Goal: Information Seeking & Learning: Learn about a topic

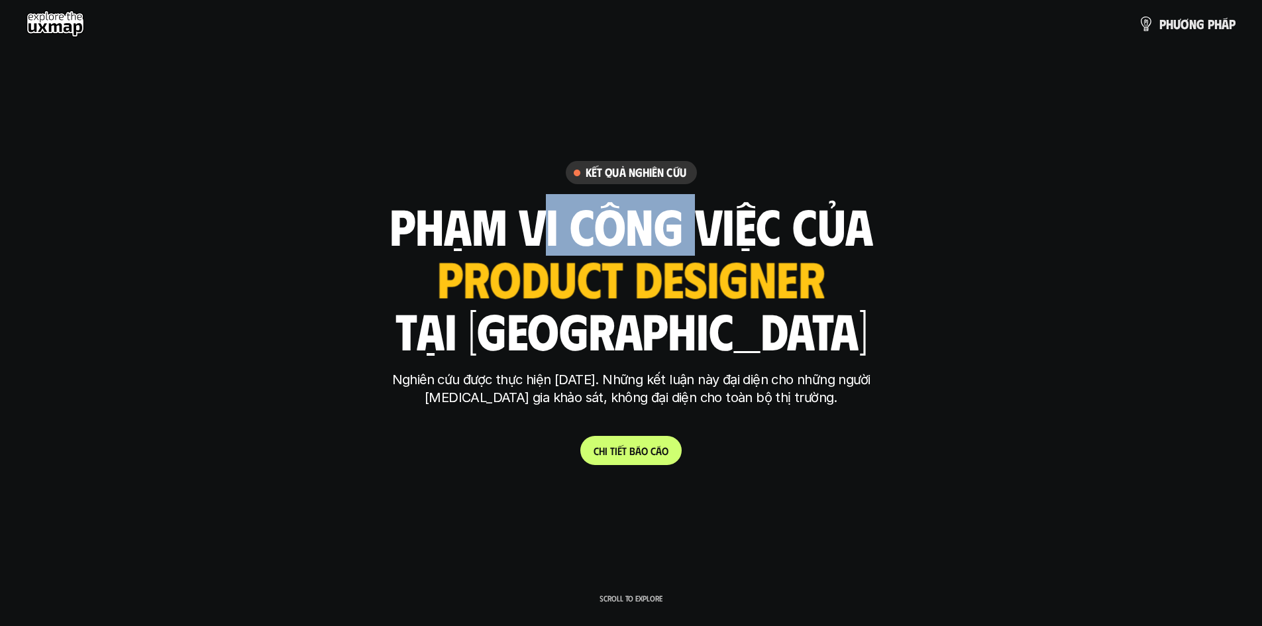
drag, startPoint x: 550, startPoint y: 221, endPoint x: 677, endPoint y: 223, distance: 127.2
click at [677, 223] on h1 "phạm vi công việc của" at bounding box center [632, 225] width 484 height 56
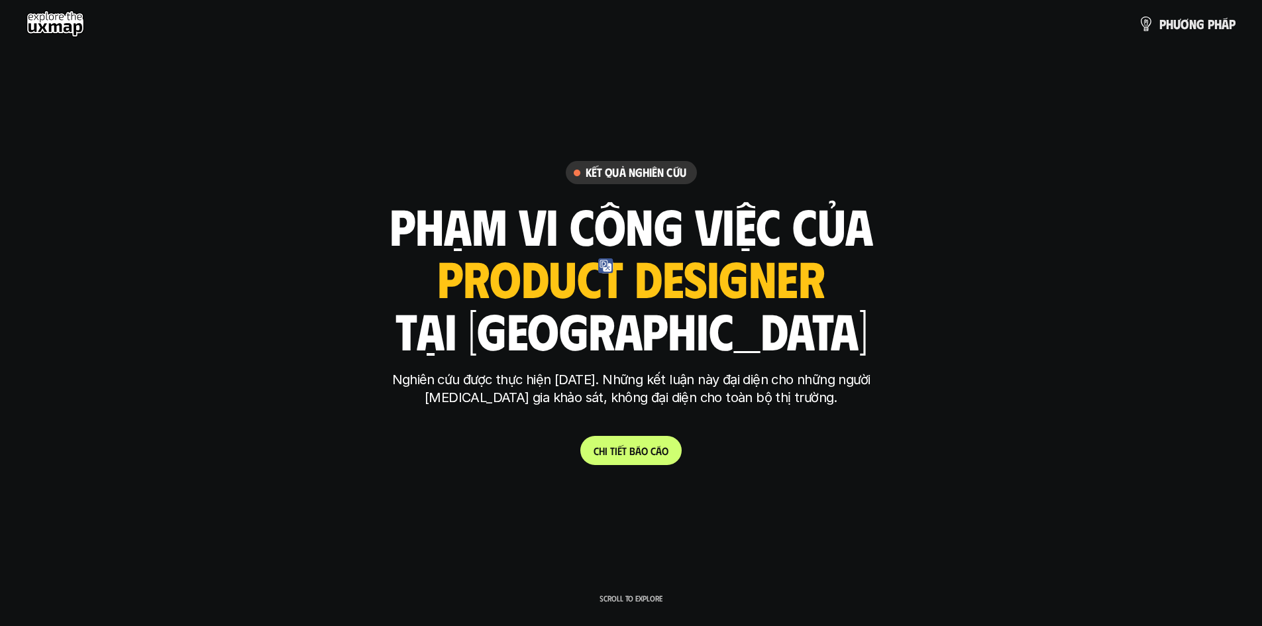
click at [755, 224] on h1 "phạm vi công việc của" at bounding box center [632, 225] width 484 height 56
click at [626, 443] on link "C h i t i ế t b á o c á o" at bounding box center [630, 450] width 101 height 29
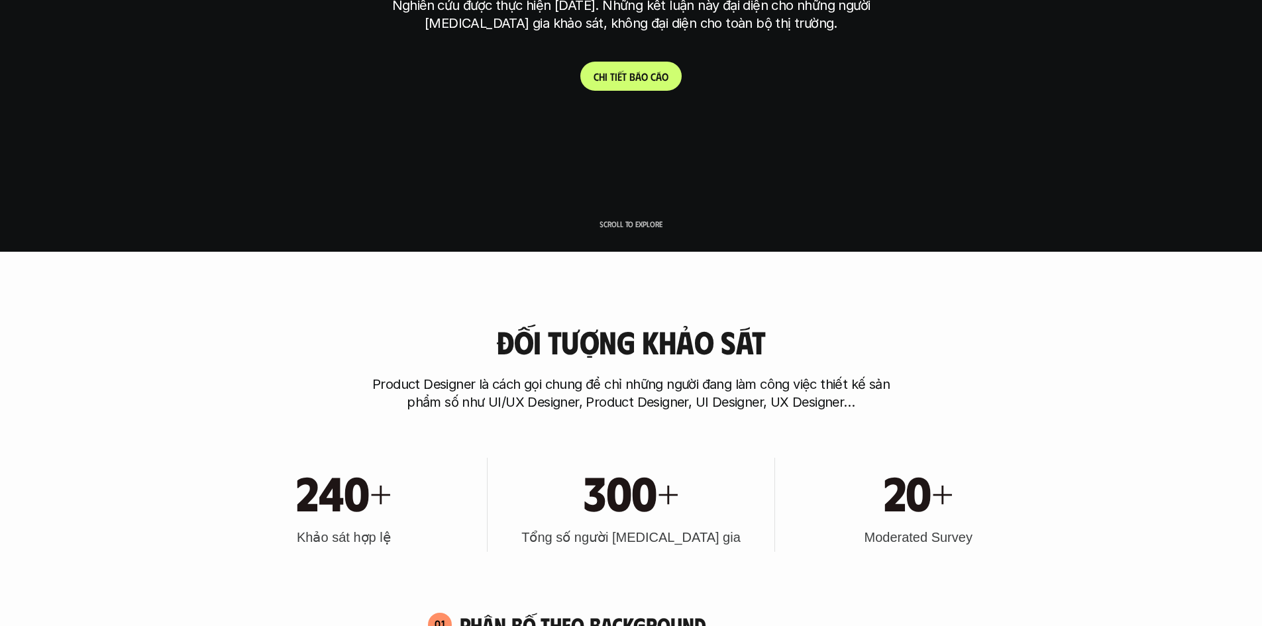
scroll to position [398, 0]
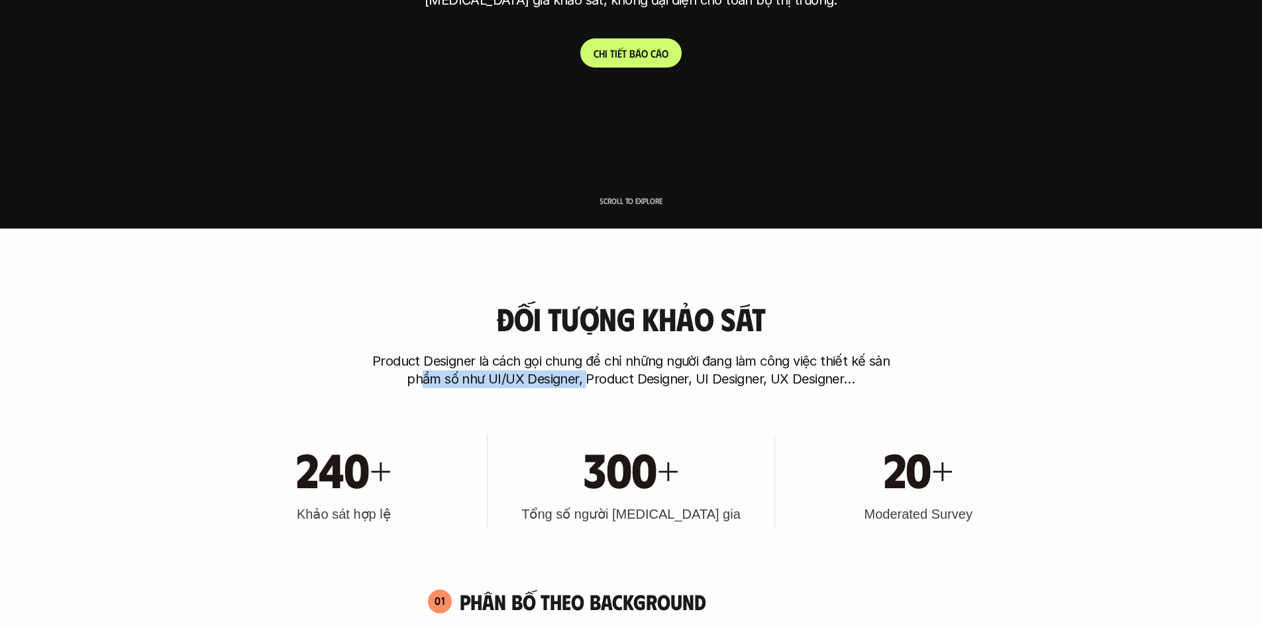
drag, startPoint x: 420, startPoint y: 373, endPoint x: 669, endPoint y: 379, distance: 248.5
click at [622, 380] on p "Product Designer là cách gọi chung để chỉ những người đang làm công việc thiết …" at bounding box center [631, 371] width 530 height 36
click at [686, 379] on p "Product Designer là cách gọi chung để chỉ những người đang làm công việc thiết …" at bounding box center [631, 371] width 530 height 36
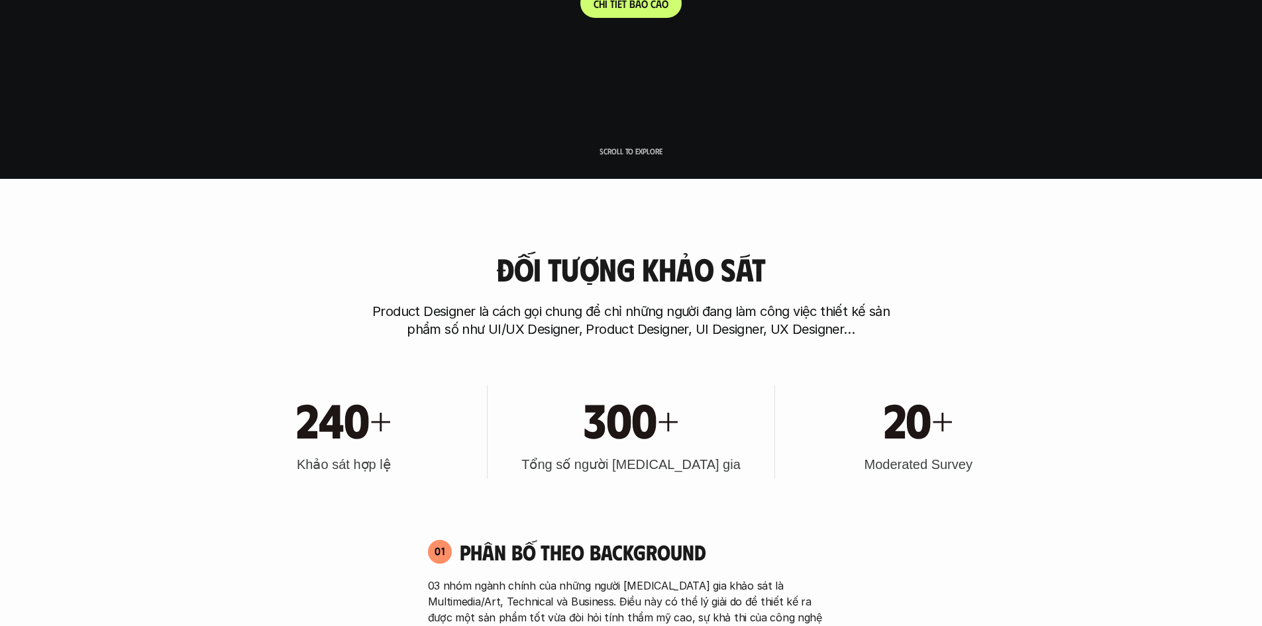
scroll to position [663, 0]
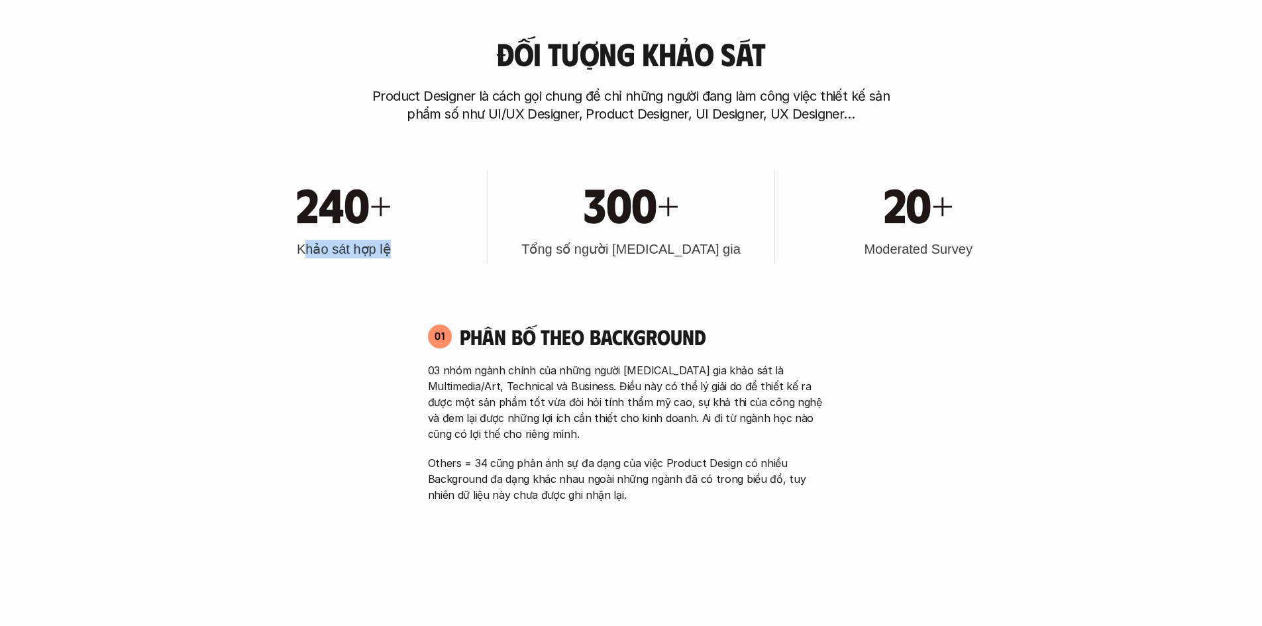
drag, startPoint x: 309, startPoint y: 246, endPoint x: 438, endPoint y: 257, distance: 129.7
click at [426, 256] on div "240+ Khảo sát hợp lệ" at bounding box center [344, 217] width 274 height 94
click at [440, 257] on div "240+ Khảo sát hợp lệ" at bounding box center [344, 217] width 274 height 94
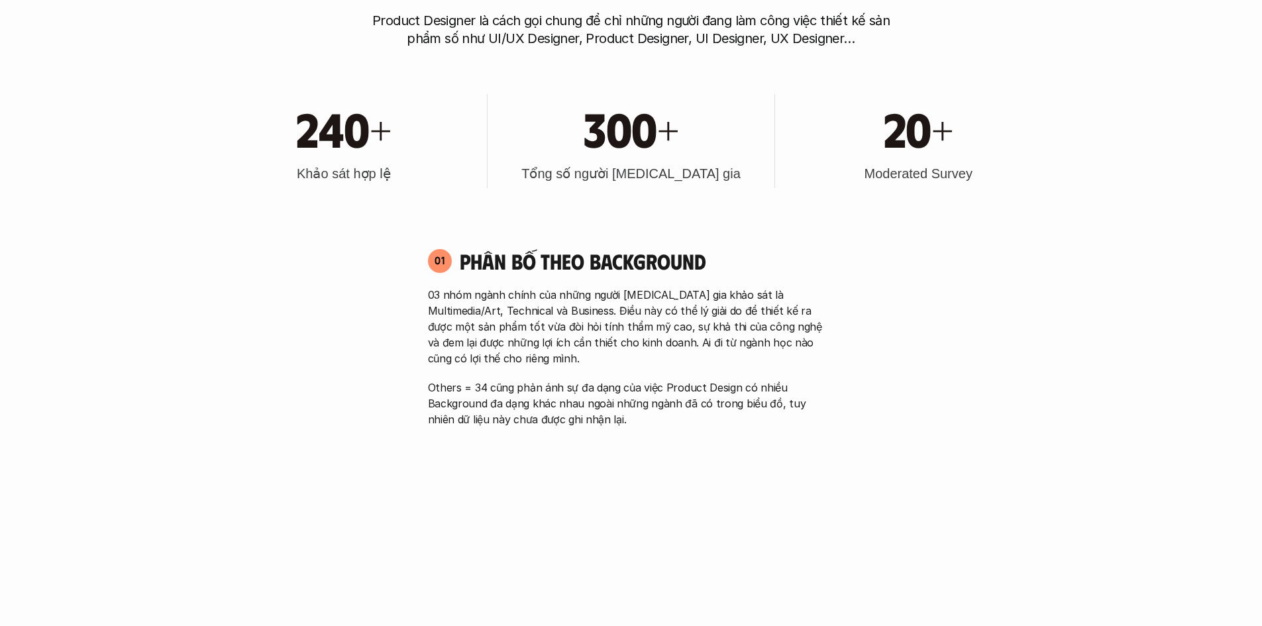
scroll to position [795, 0]
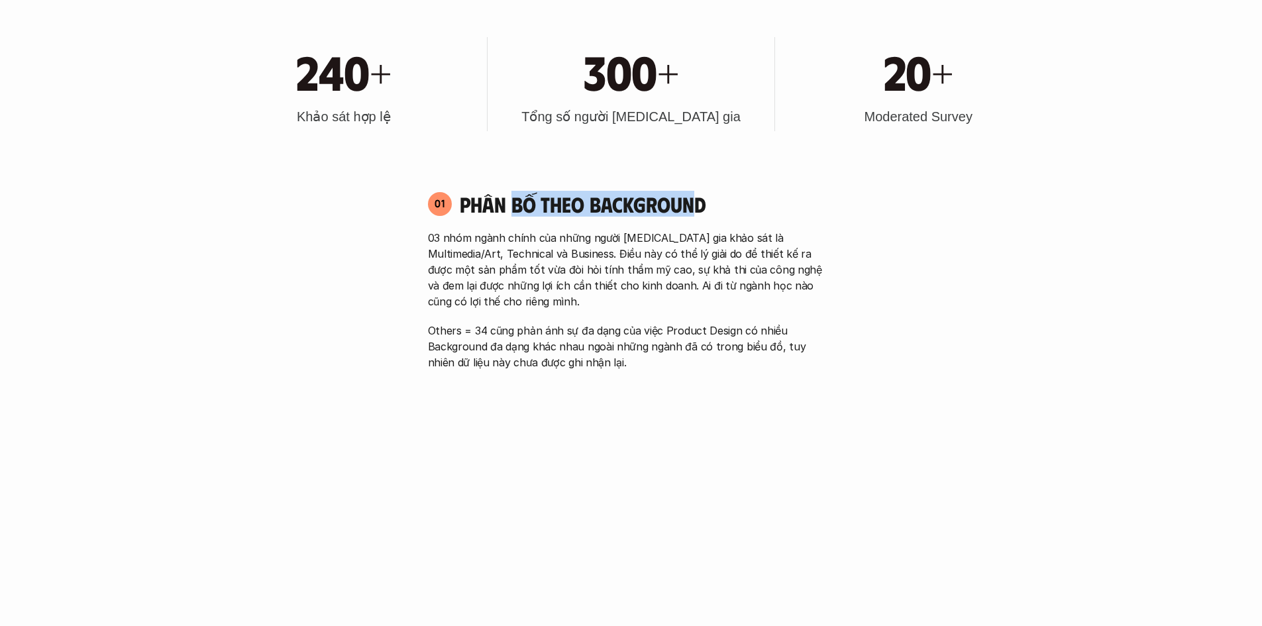
drag, startPoint x: 543, startPoint y: 199, endPoint x: 749, endPoint y: 215, distance: 206.7
click at [697, 203] on h4 "Phân bố theo background" at bounding box center [647, 203] width 375 height 25
drag, startPoint x: 752, startPoint y: 219, endPoint x: 738, endPoint y: 246, distance: 30.5
click at [752, 220] on div "01 Phân bố theo background 03 nhóm ngành chính của những người [MEDICAL_DATA] g…" at bounding box center [631, 281] width 431 height 180
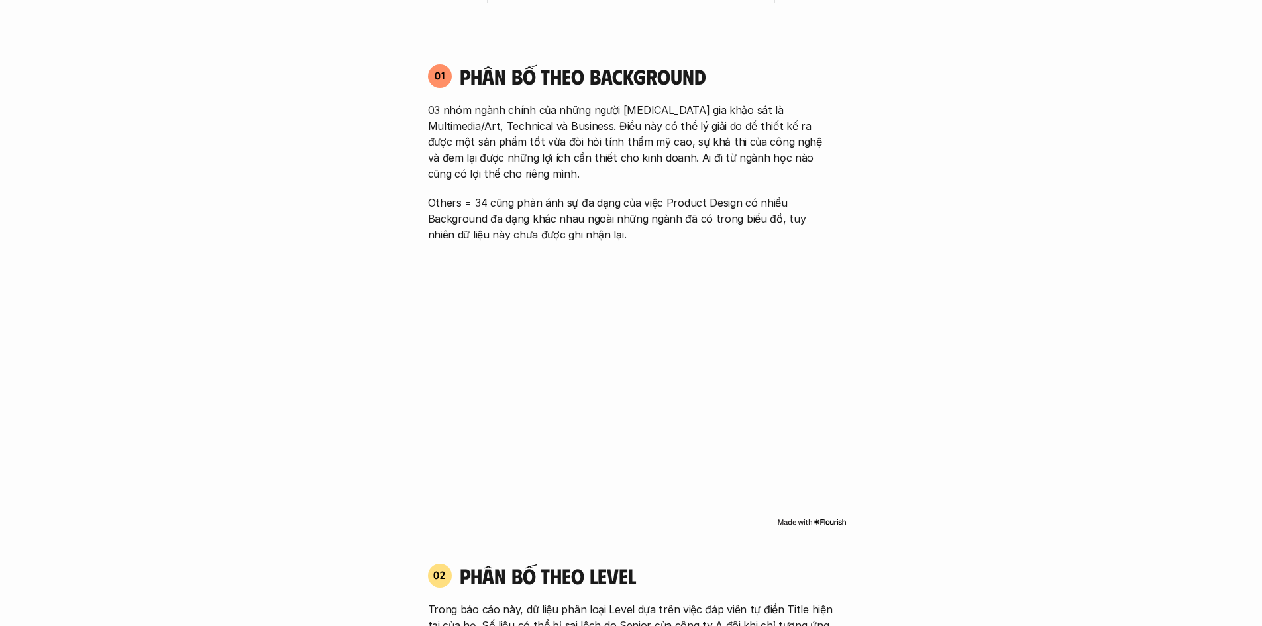
scroll to position [928, 0]
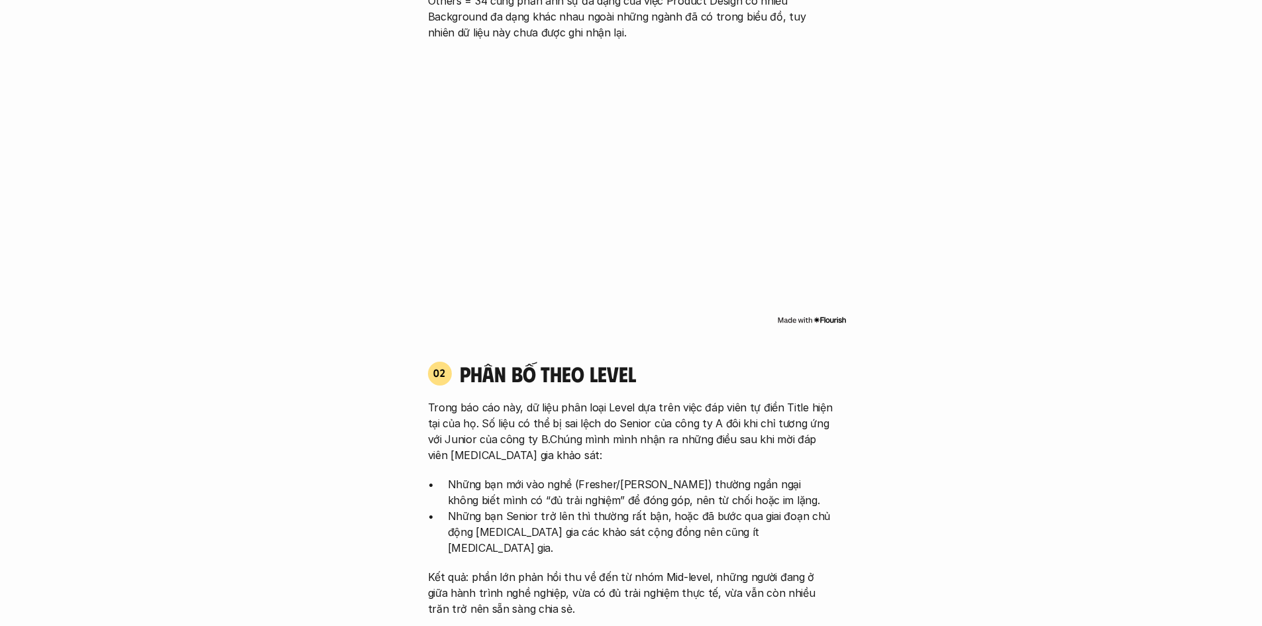
scroll to position [1126, 0]
